Goal: Information Seeking & Learning: Learn about a topic

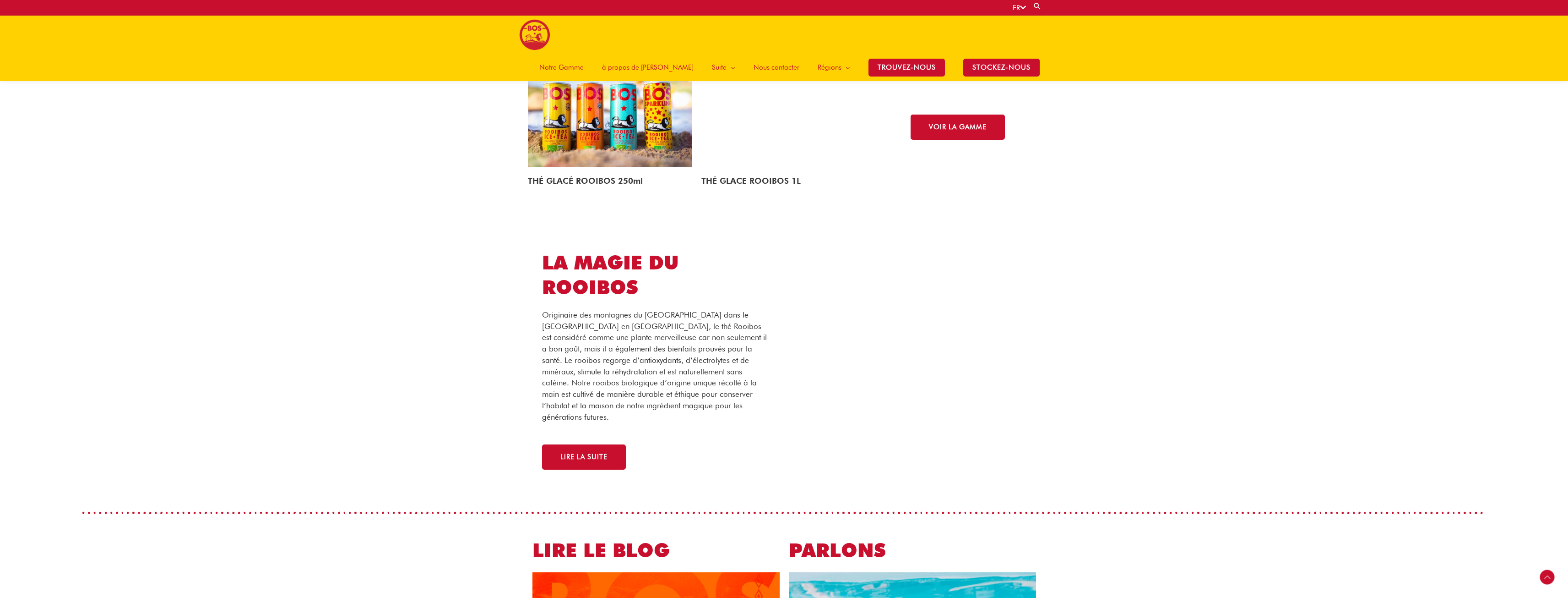
scroll to position [1509, 0]
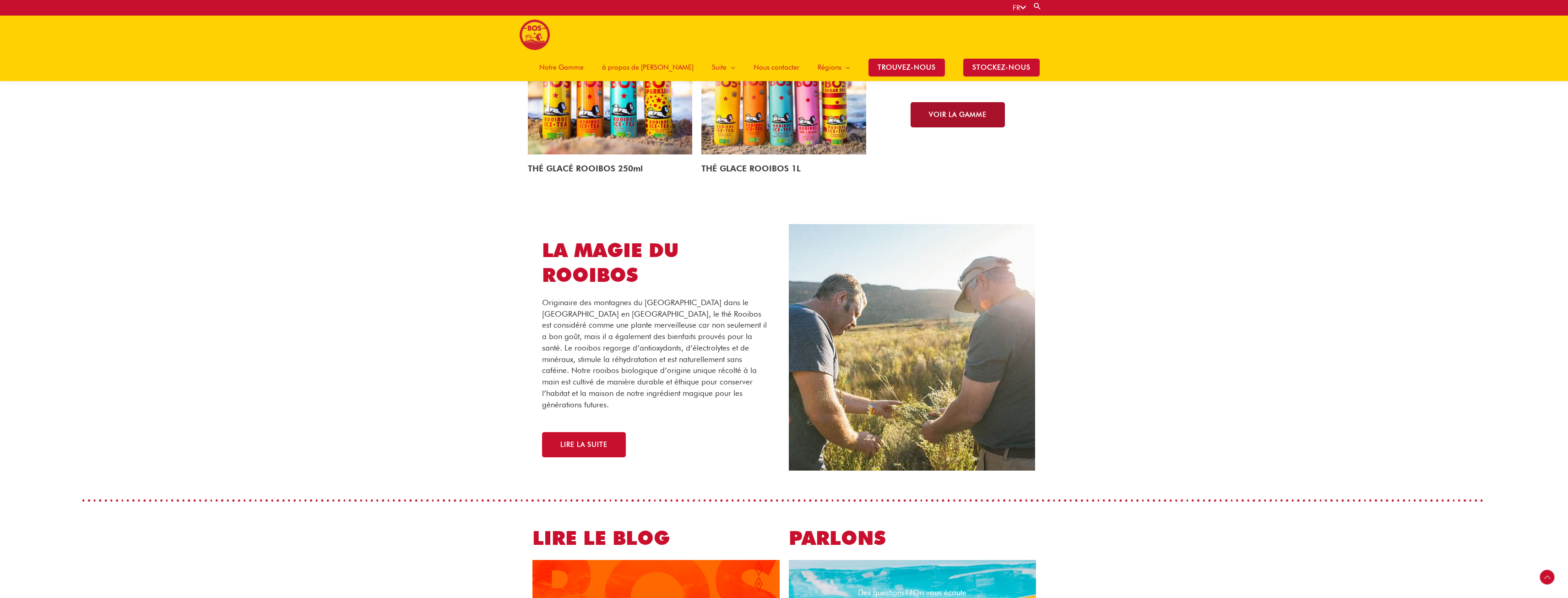
click at [966, 114] on span "VOIR LA GAMME" at bounding box center [958, 114] width 58 height 7
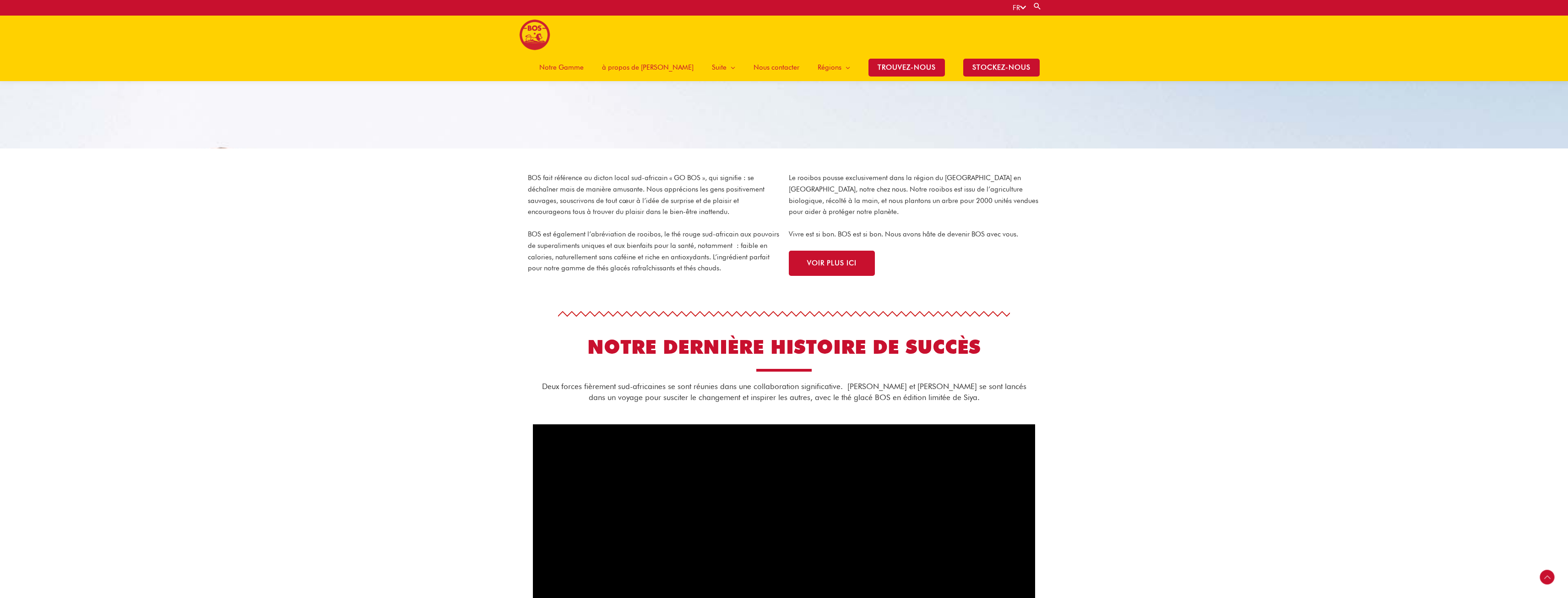
scroll to position [0, 0]
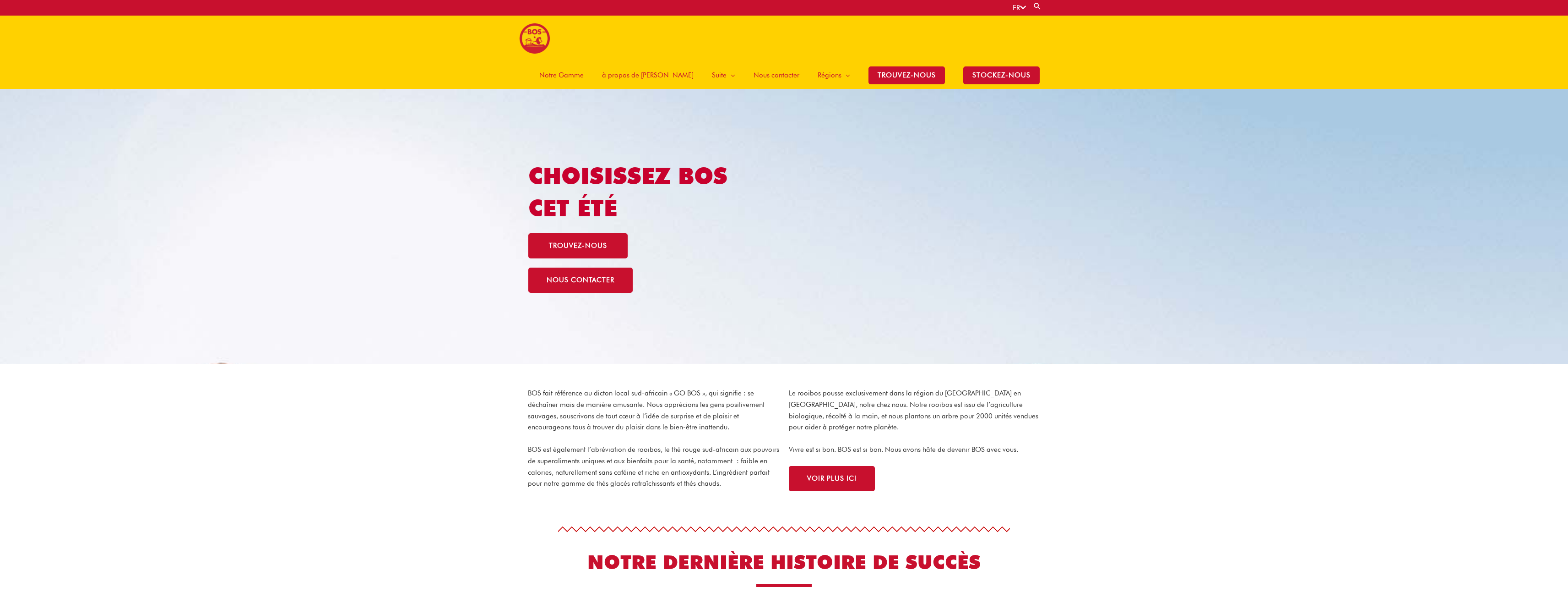
click at [584, 61] on span "Notre Gamme" at bounding box center [561, 75] width 44 height 27
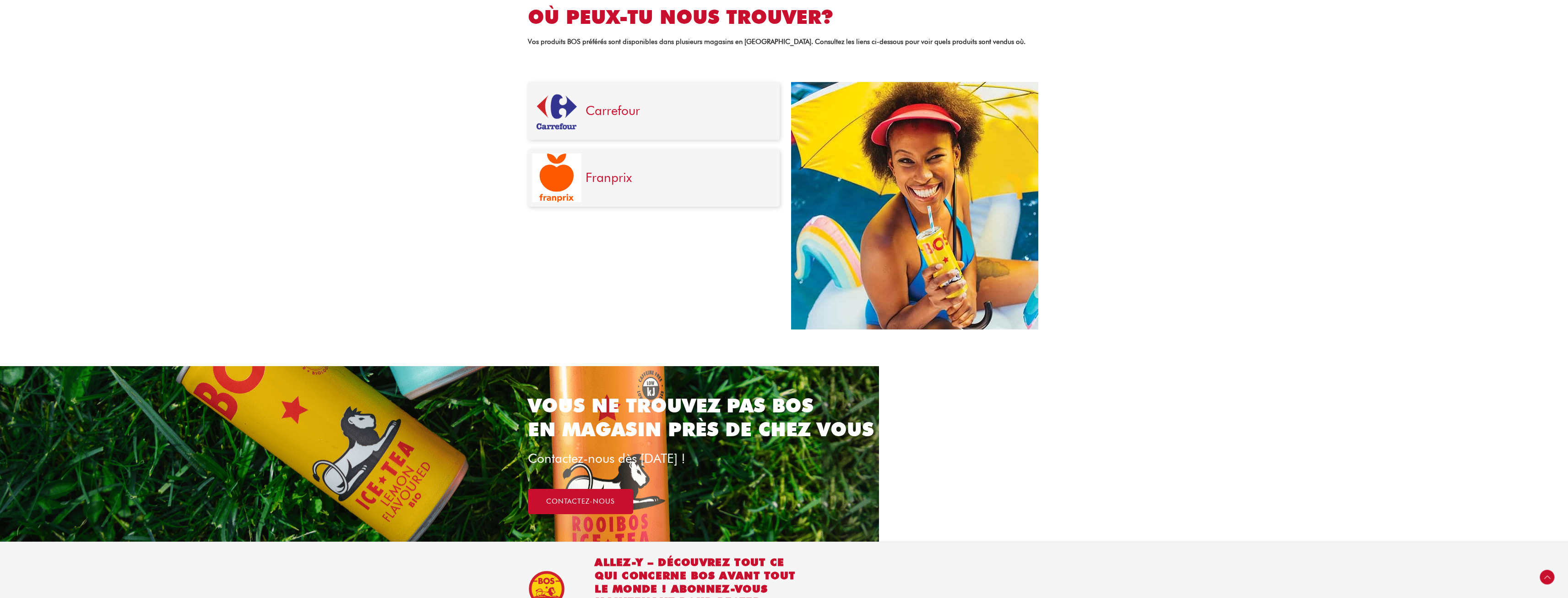
scroll to position [321, 0]
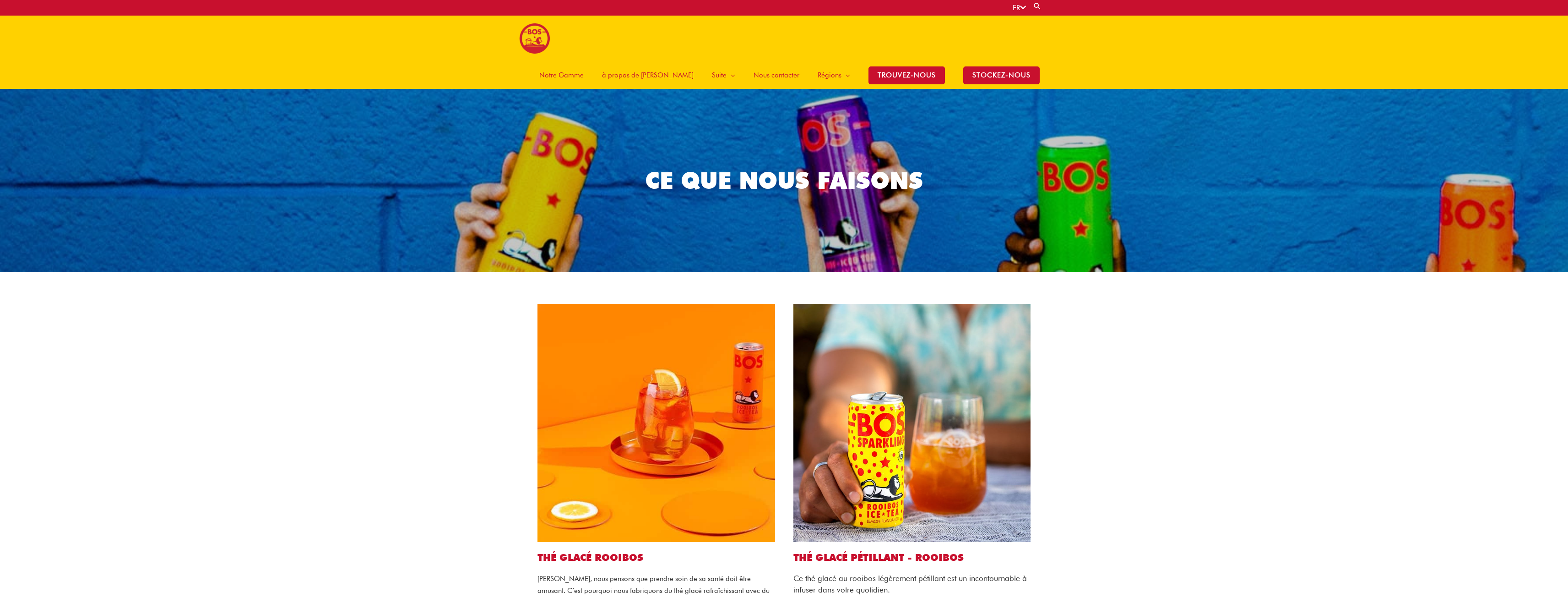
click at [672, 61] on span "à propos de [PERSON_NAME]" at bounding box center [648, 75] width 92 height 27
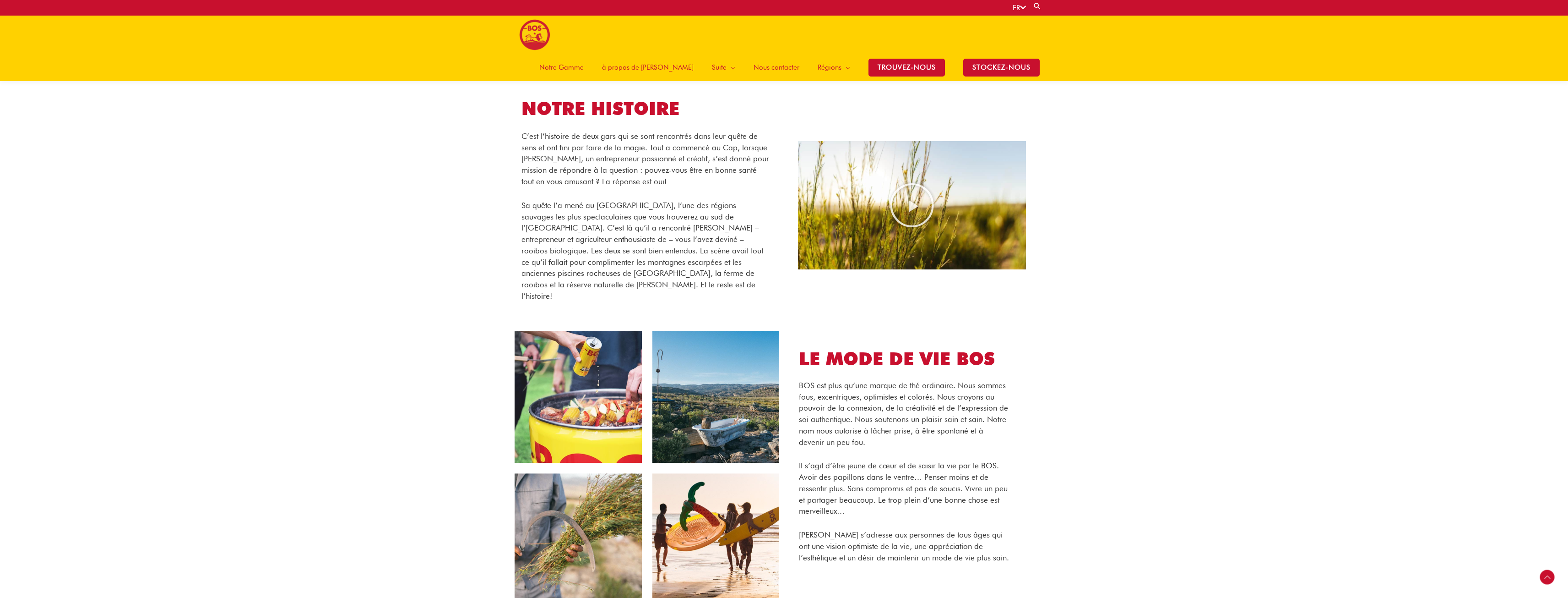
scroll to position [61, 0]
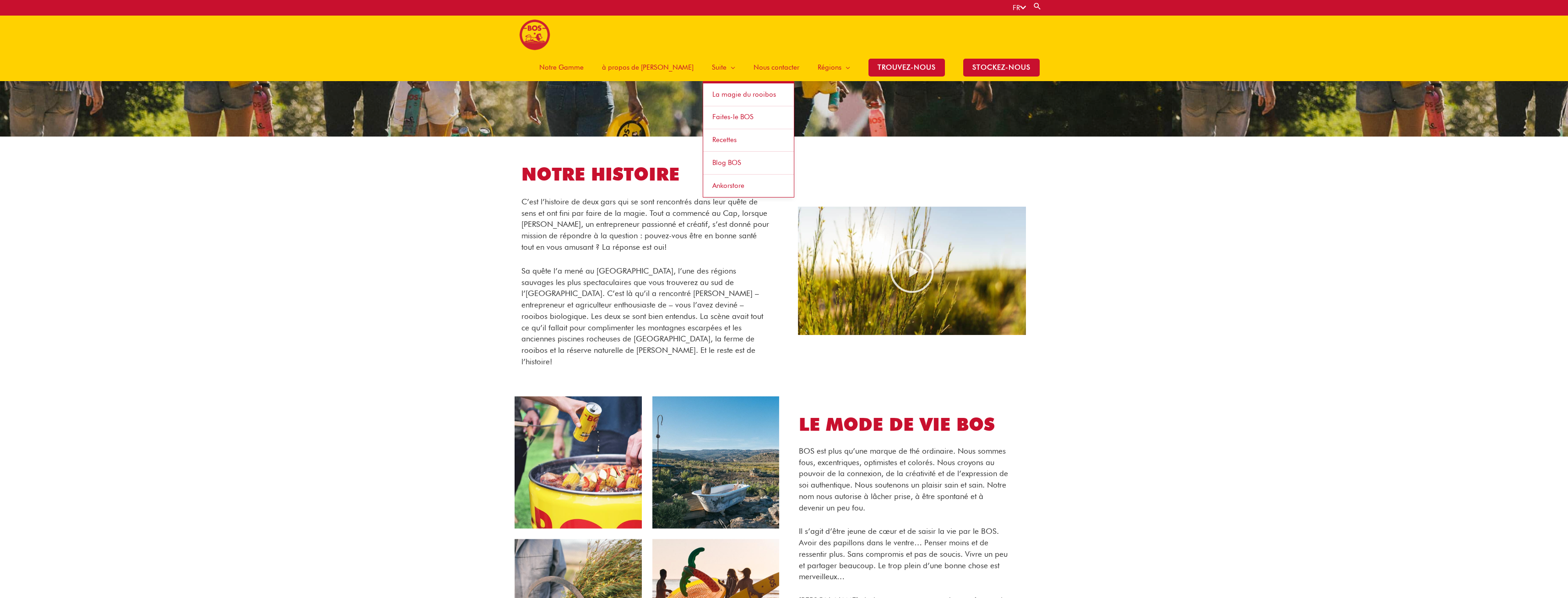
click at [740, 91] on span "La magie du rooibos" at bounding box center [745, 95] width 64 height 8
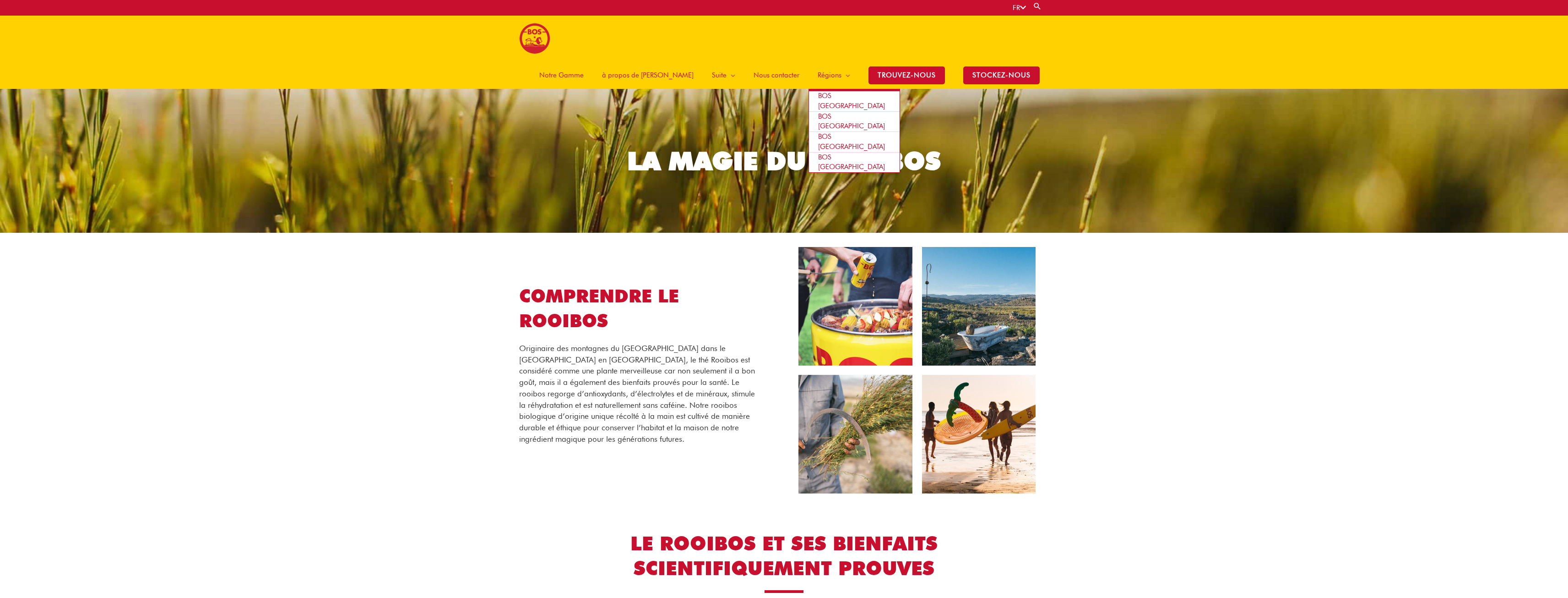
click at [844, 112] on span "BOS Afrique du Sud" at bounding box center [851, 121] width 67 height 18
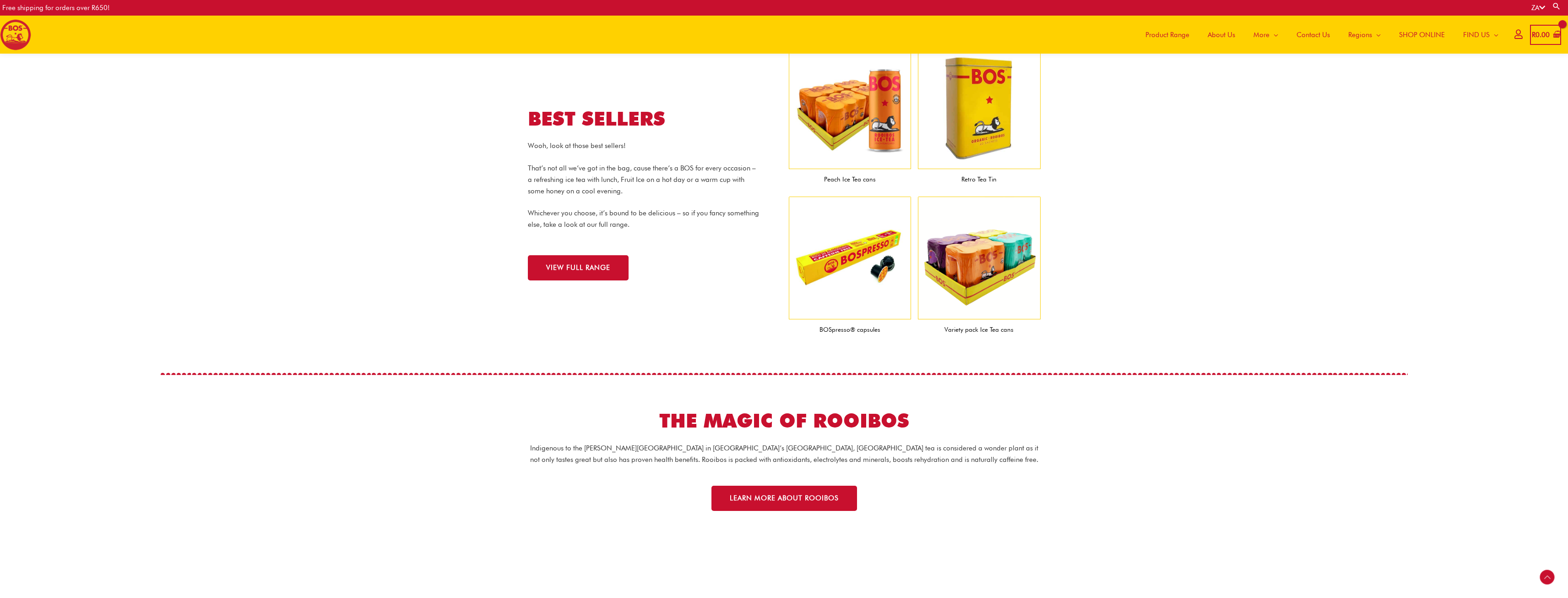
scroll to position [712, 0]
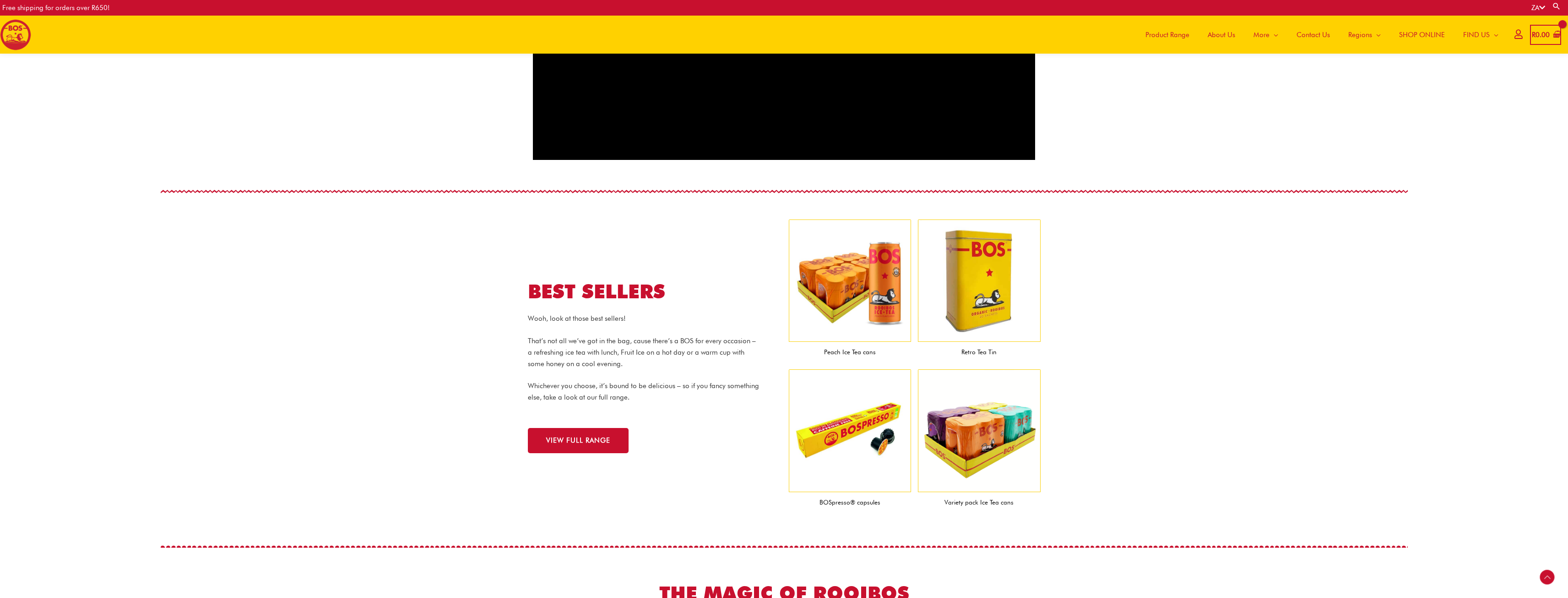
click at [858, 420] on img at bounding box center [850, 430] width 122 height 123
click at [573, 445] on link "VIEW FULL RANGE" at bounding box center [578, 440] width 101 height 25
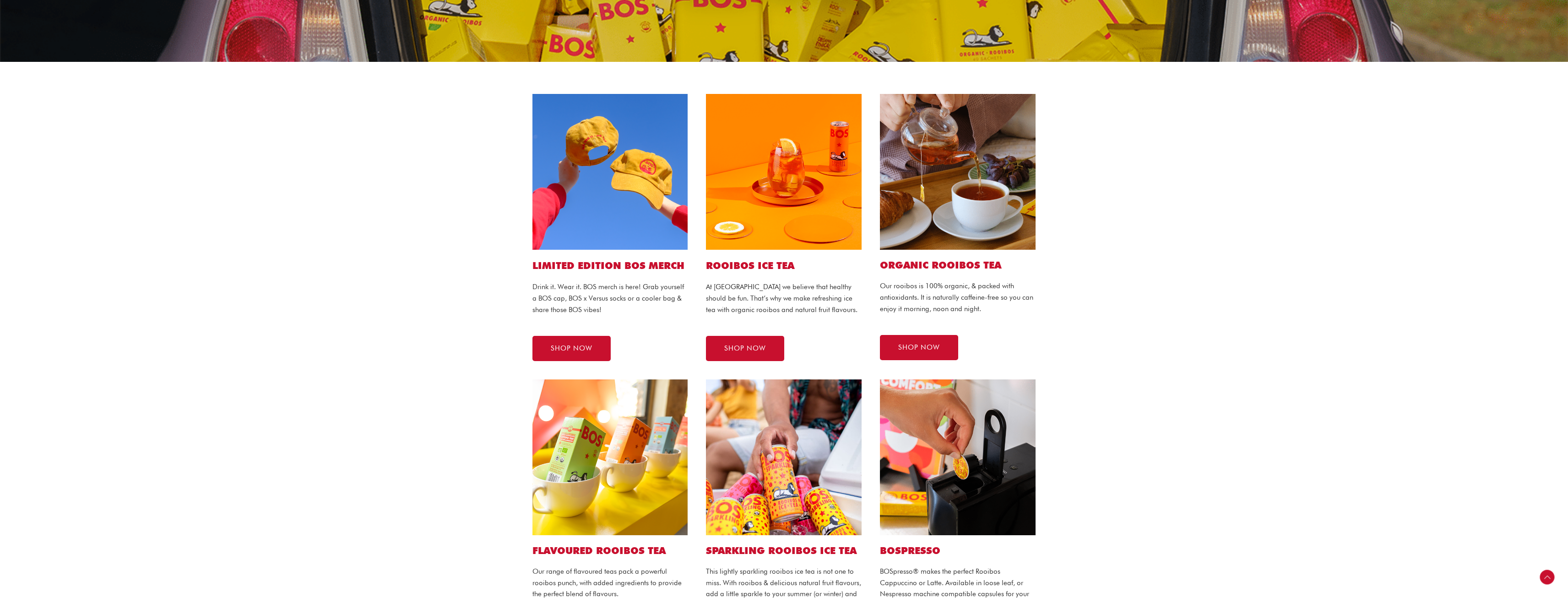
scroll to position [183, 0]
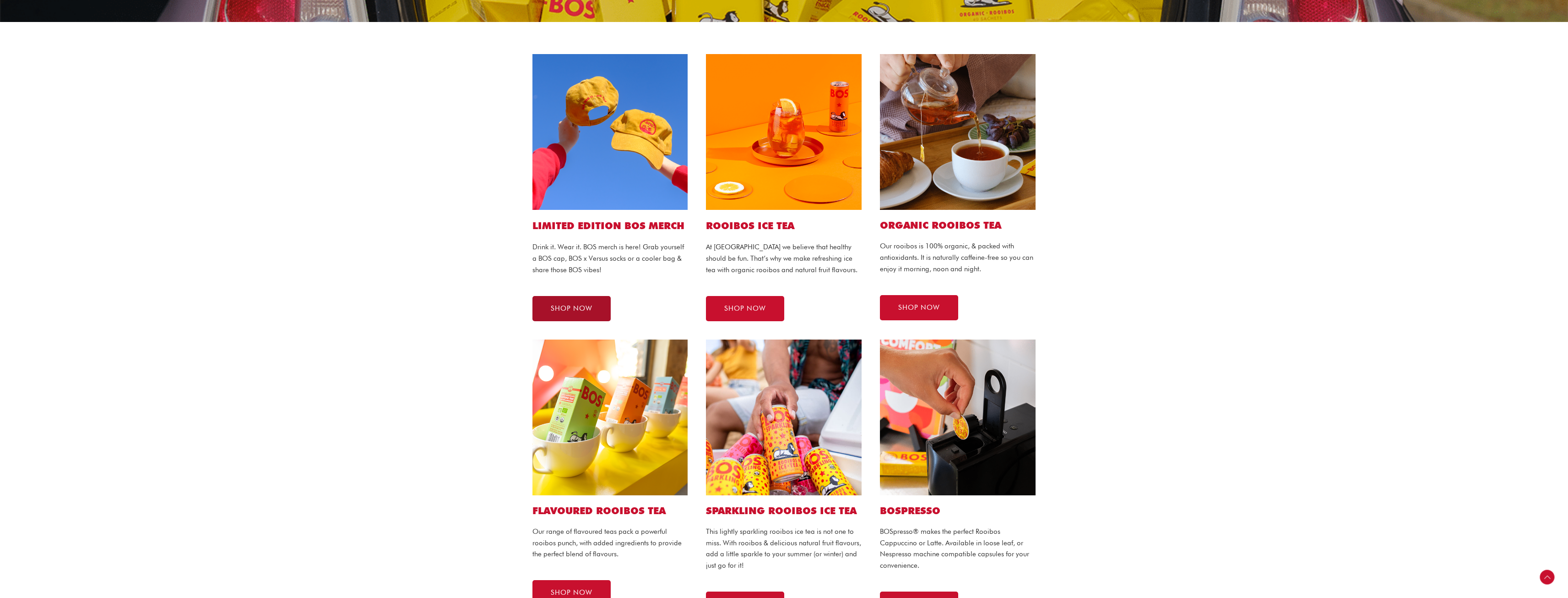
click at [549, 311] on link "SHOP NOW" at bounding box center [571, 309] width 78 height 25
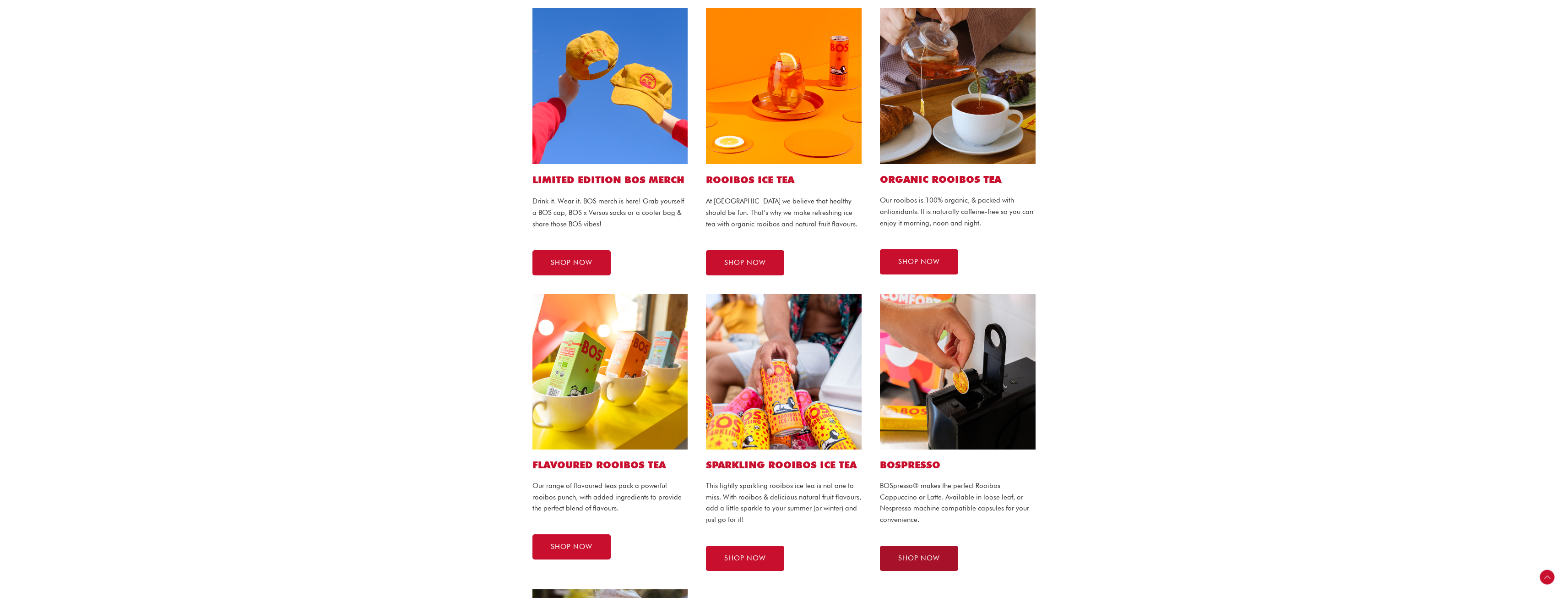
click at [933, 561] on span "SHOP NOW" at bounding box center [919, 558] width 42 height 7
click at [945, 394] on img at bounding box center [958, 371] width 156 height 156
